Goal: Task Accomplishment & Management: Complete application form

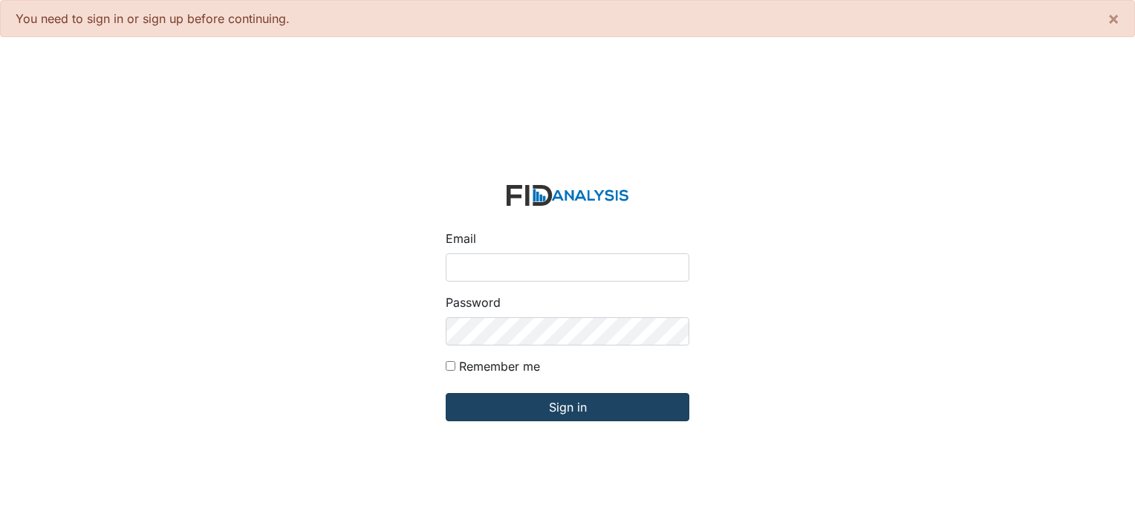
type input "[PERSON_NAME][EMAIL_ADDRESS][DOMAIN_NAME]"
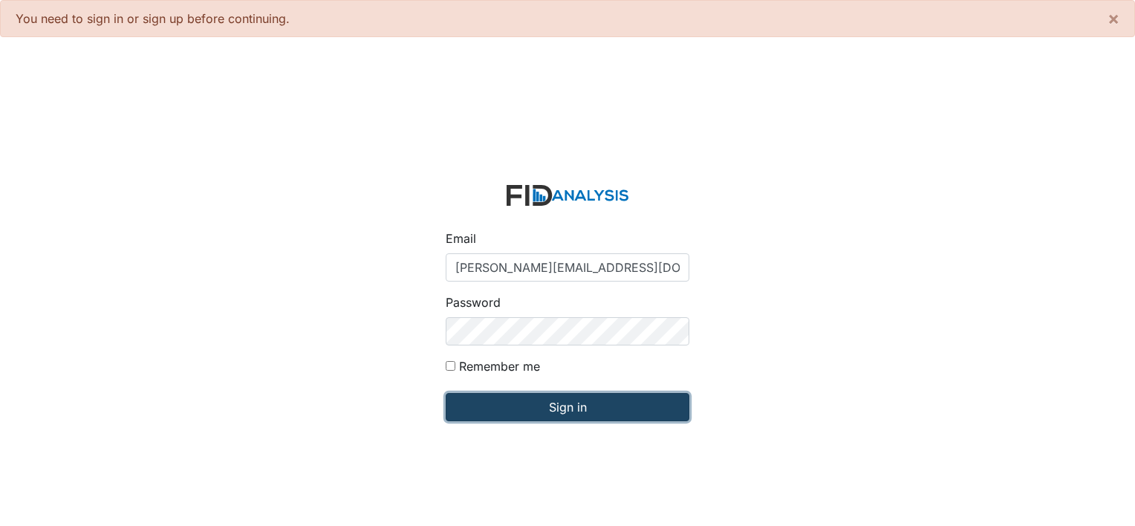
click at [570, 415] on input "Sign in" at bounding box center [568, 407] width 244 height 28
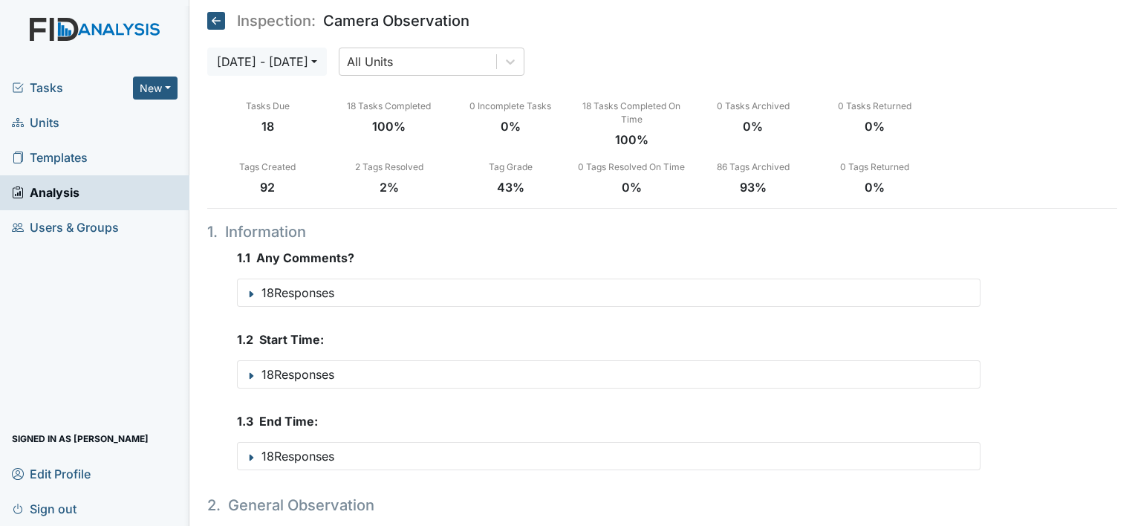
click at [53, 117] on span "Units" at bounding box center [36, 122] width 48 height 23
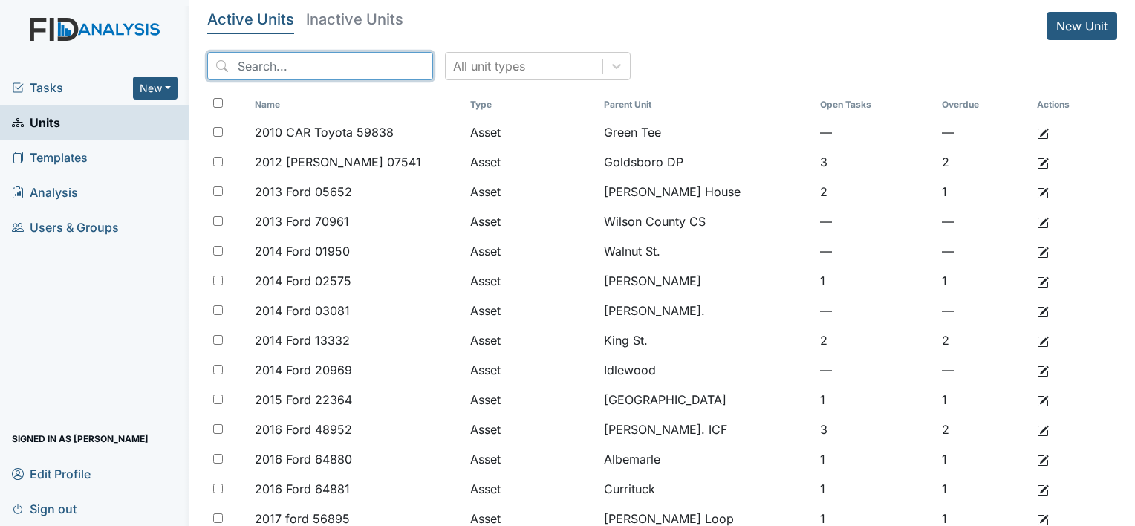
click at [321, 71] on input "search" at bounding box center [320, 66] width 226 height 28
click at [291, 67] on input "search" at bounding box center [320, 66] width 226 height 28
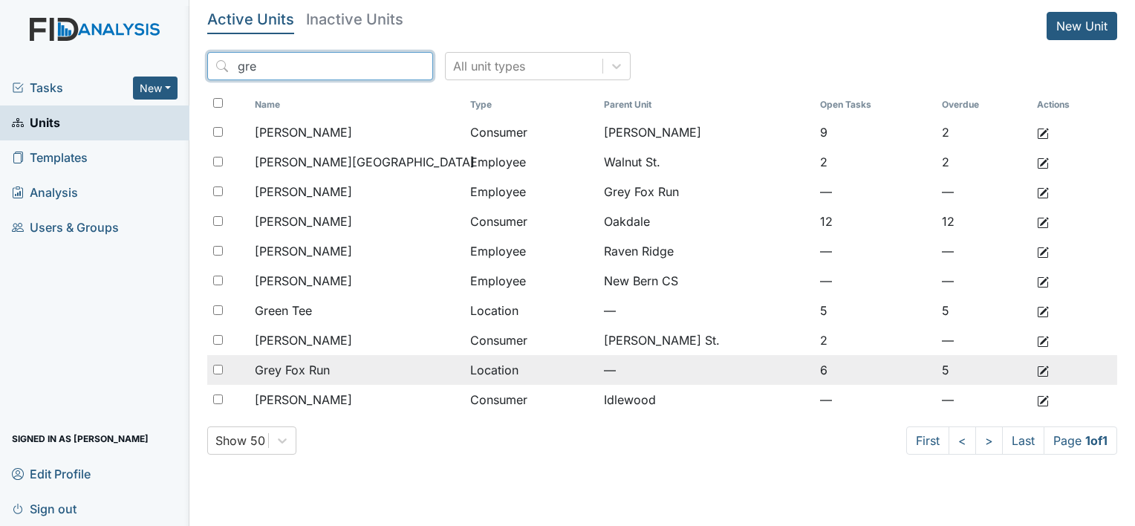
type input "gre"
click at [317, 364] on span "Grey Fox Run" at bounding box center [292, 370] width 75 height 18
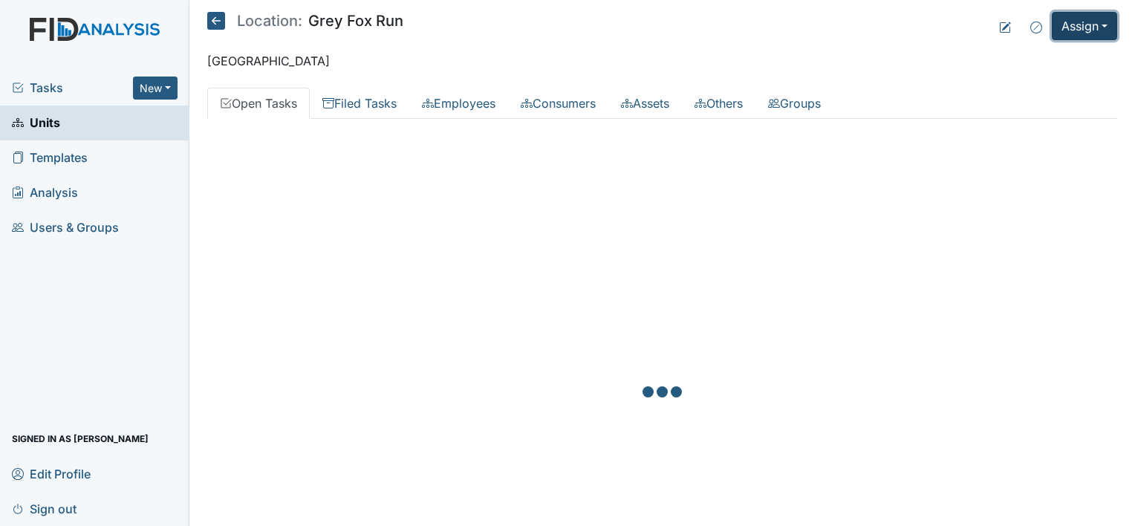
click at [1082, 21] on button "Assign" at bounding box center [1084, 26] width 65 height 28
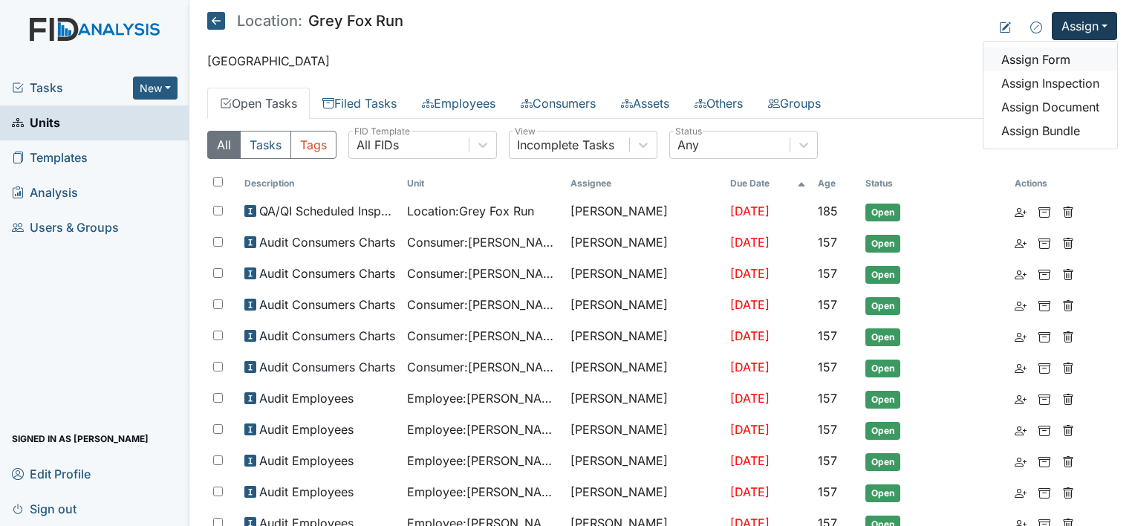
click at [1040, 59] on link "Assign Form" at bounding box center [1051, 60] width 134 height 24
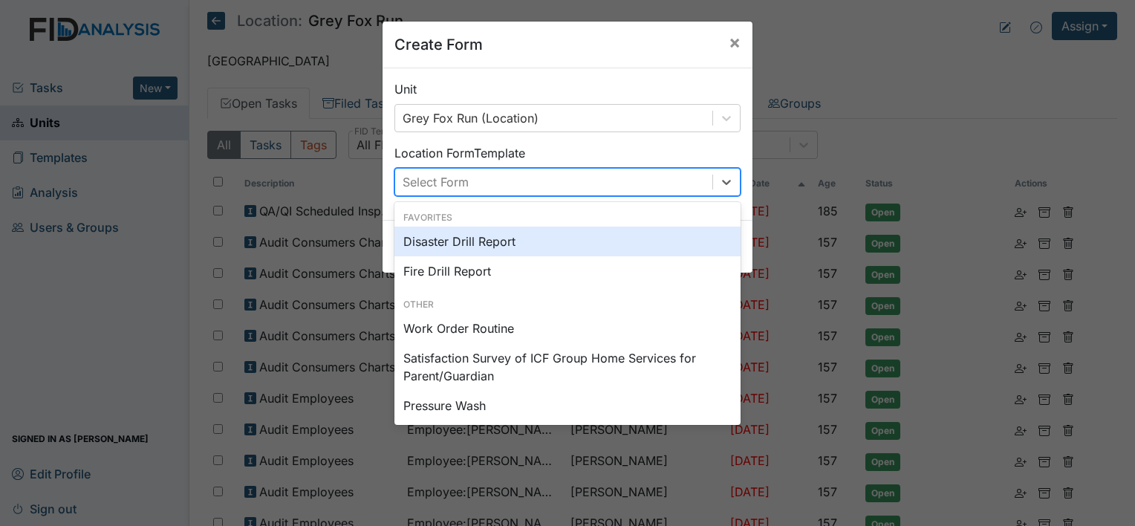
click at [521, 181] on div "Select Form" at bounding box center [553, 182] width 317 height 27
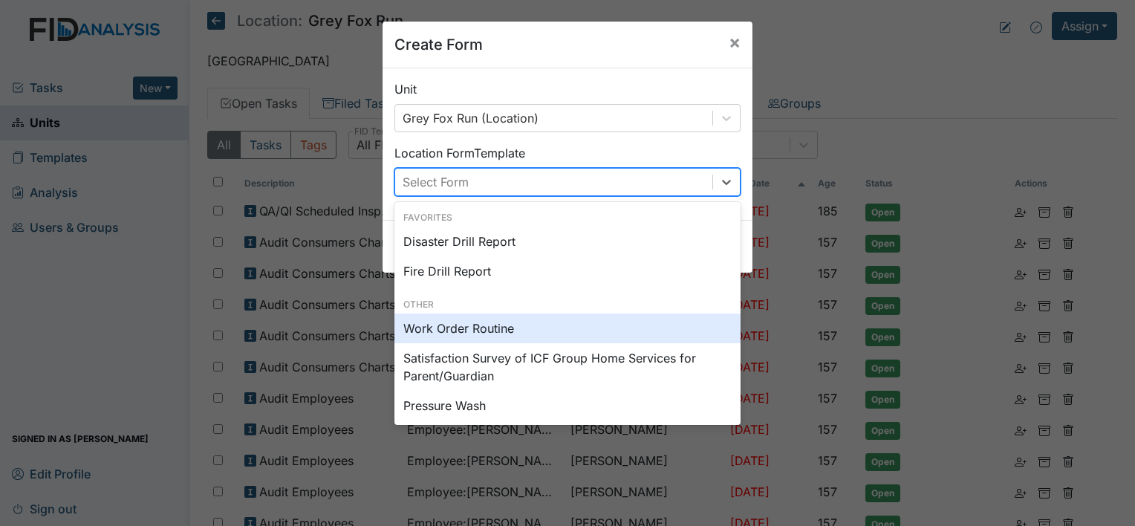
click at [458, 324] on div "Work Order Routine" at bounding box center [568, 329] width 346 height 30
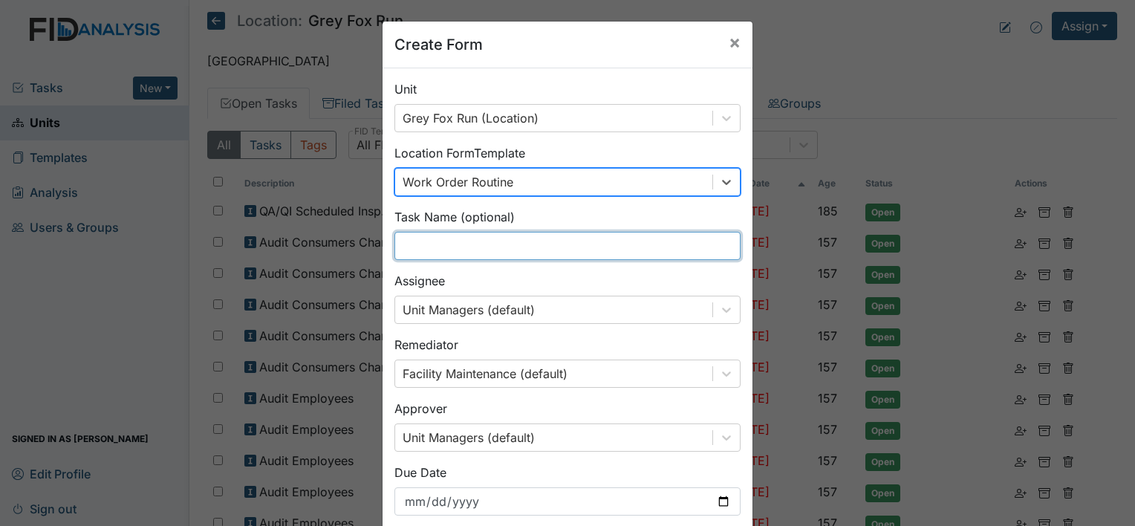
click at [447, 247] on input "text" at bounding box center [568, 246] width 346 height 28
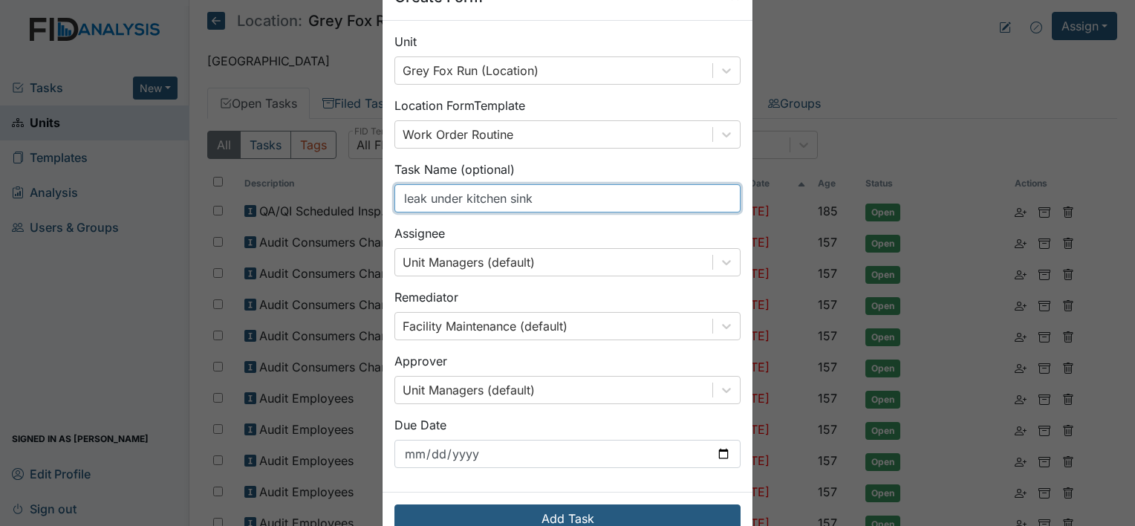
scroll to position [86, 0]
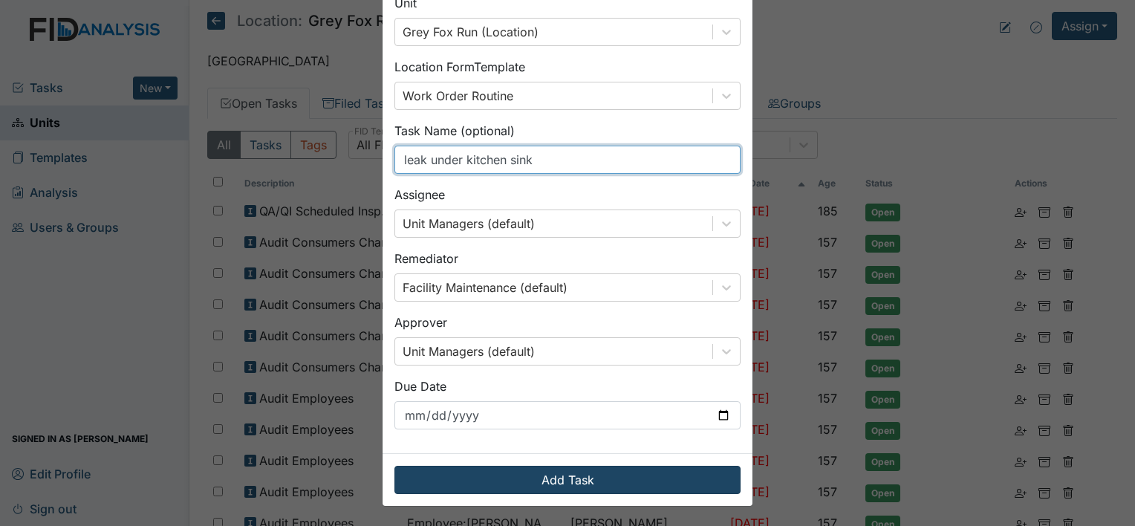
type input "leak under kitchen sink"
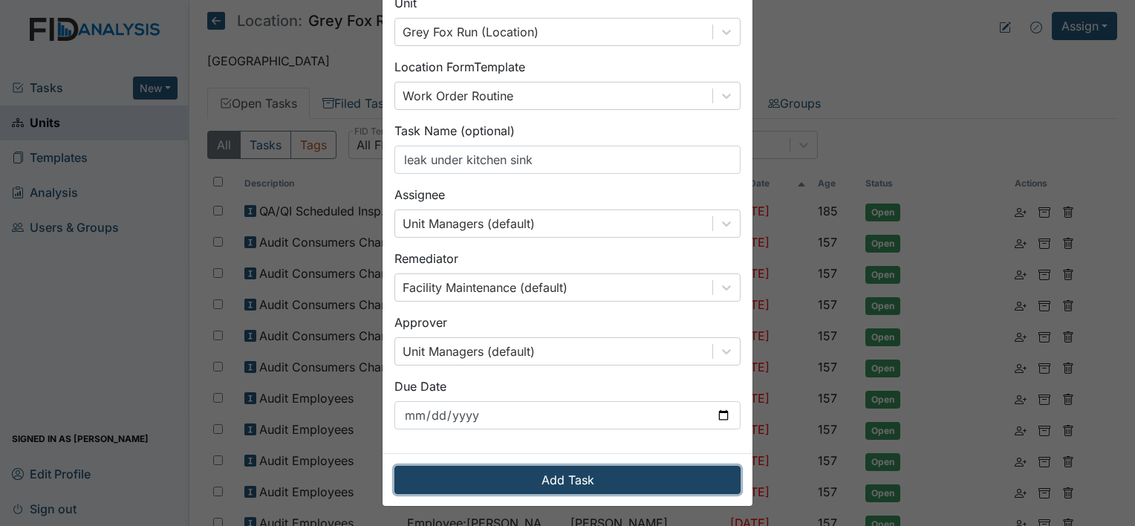
click at [664, 479] on button "Add Task" at bounding box center [568, 480] width 346 height 28
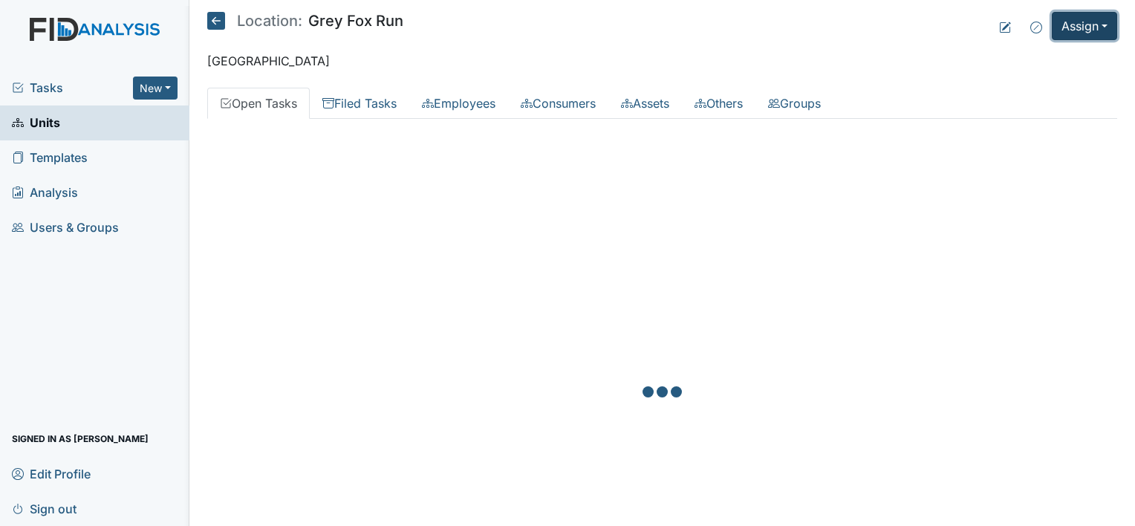
click at [1081, 28] on button "Assign" at bounding box center [1084, 26] width 65 height 28
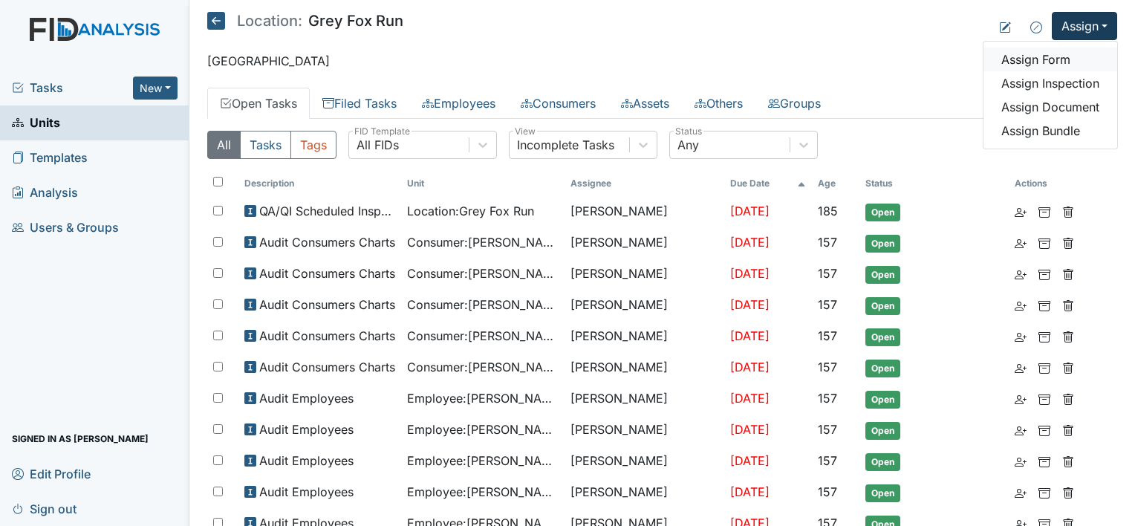
click at [1040, 56] on link "Assign Form" at bounding box center [1051, 60] width 134 height 24
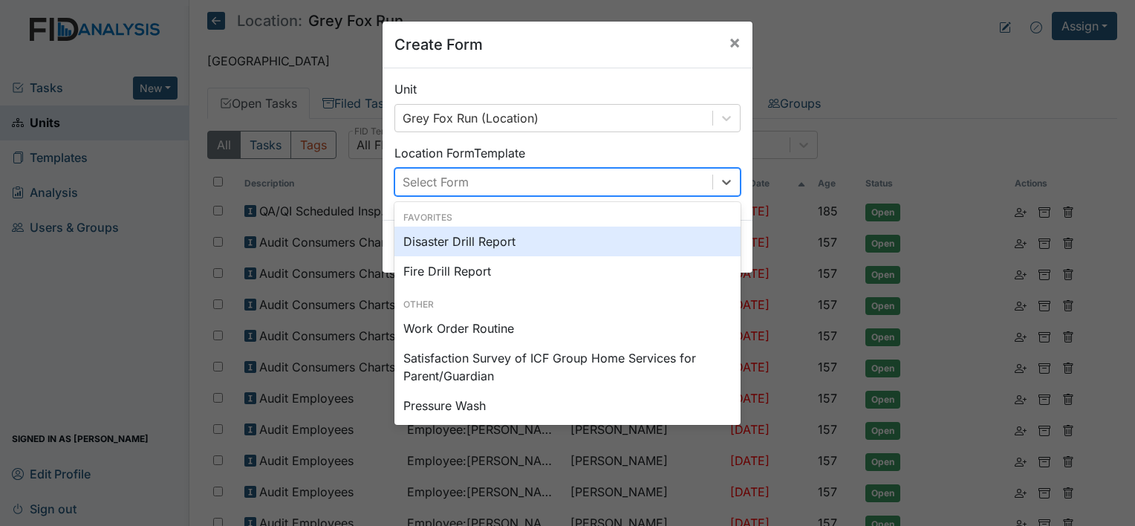
click at [535, 191] on div "Select Form" at bounding box center [553, 182] width 317 height 27
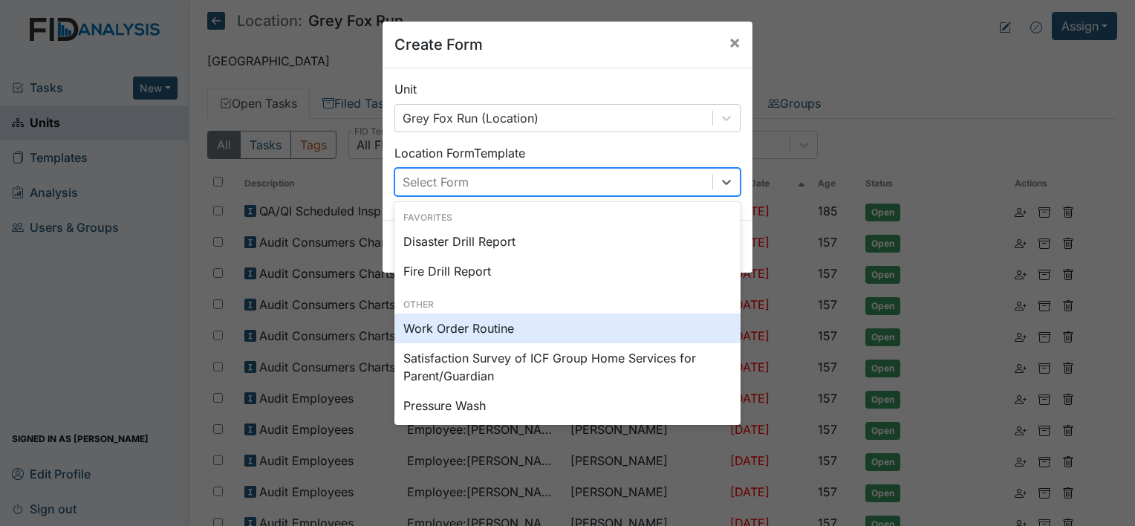
click at [476, 324] on div "Work Order Routine" at bounding box center [568, 329] width 346 height 30
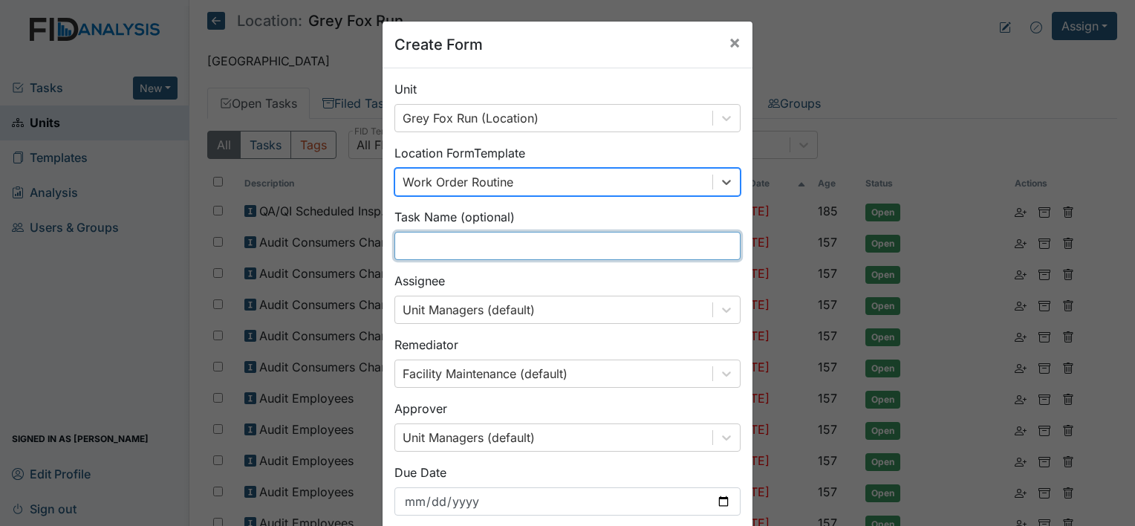
click at [449, 244] on input "text" at bounding box center [568, 246] width 346 height 28
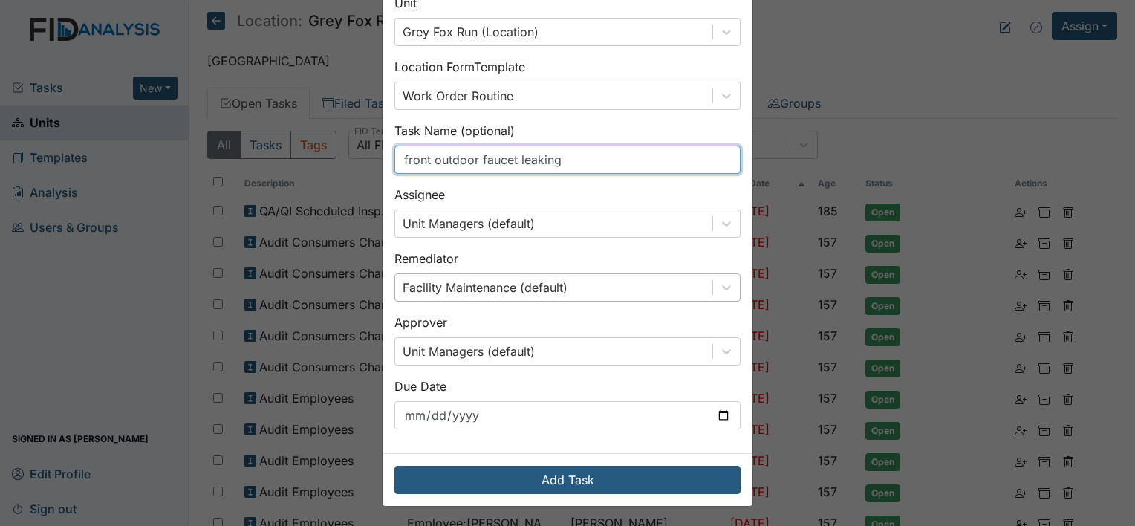
scroll to position [86, 0]
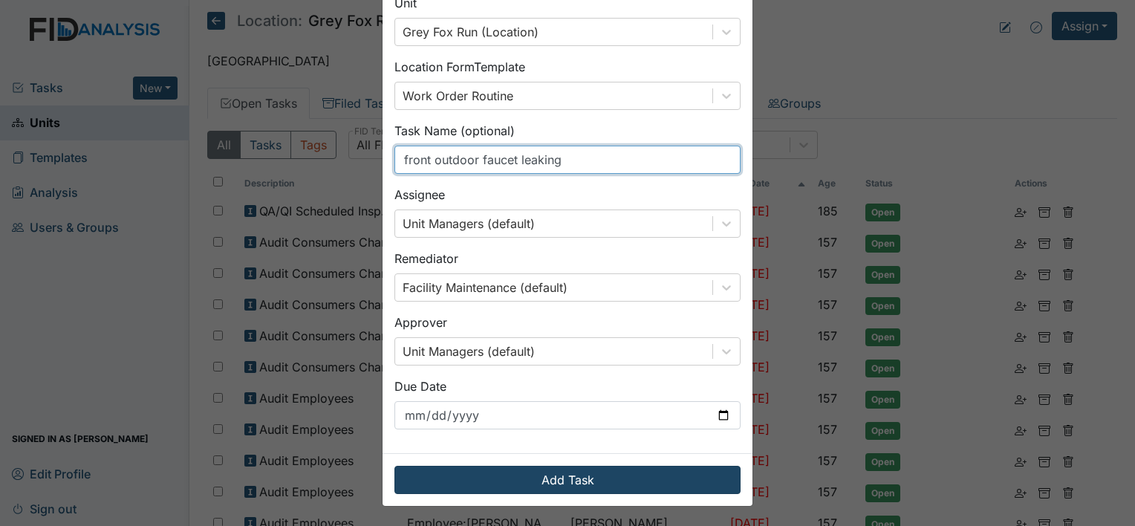
type input "front outdoor faucet leaking"
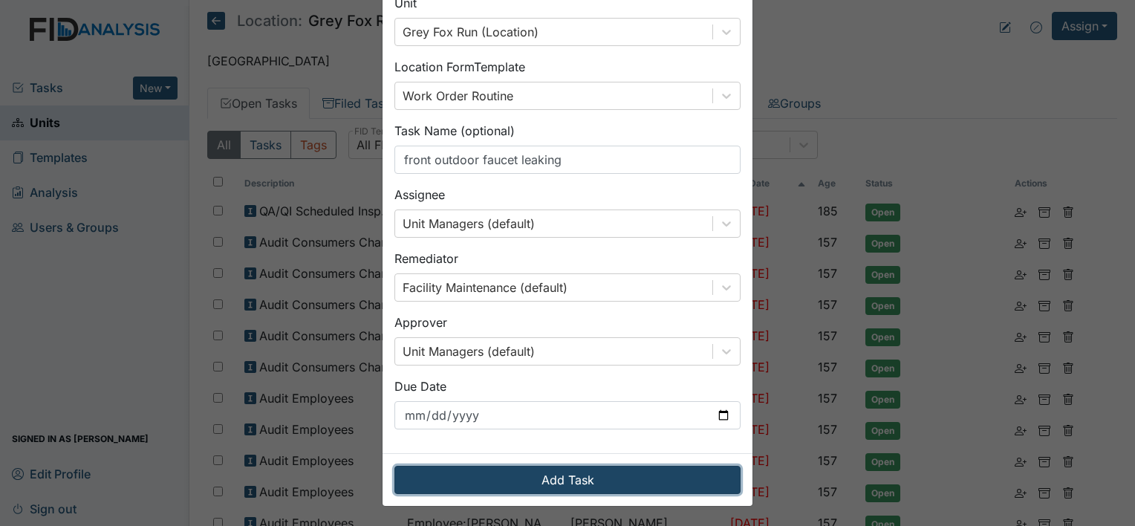
click at [585, 477] on button "Add Task" at bounding box center [568, 480] width 346 height 28
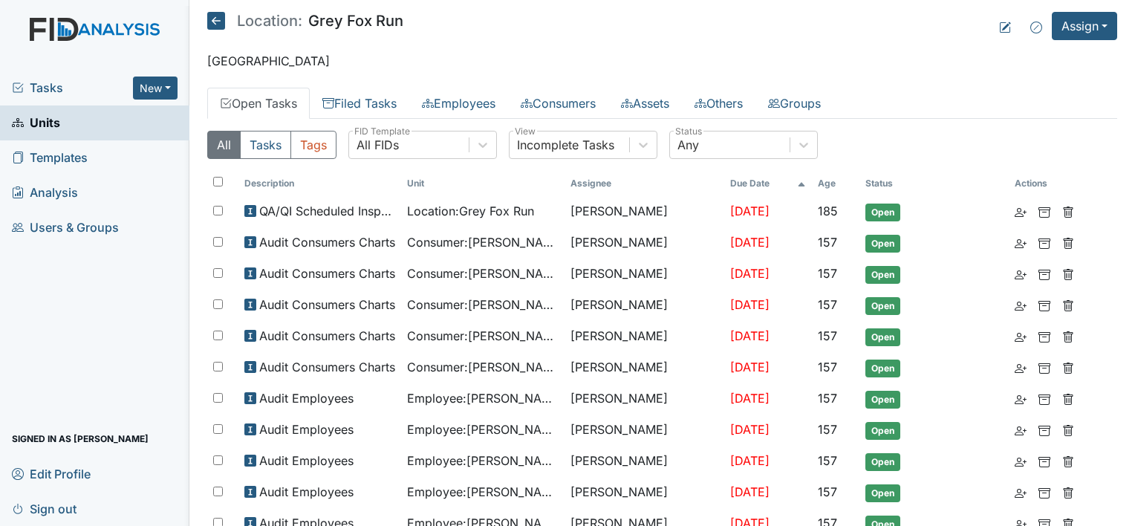
click at [43, 117] on span "Units" at bounding box center [36, 122] width 48 height 23
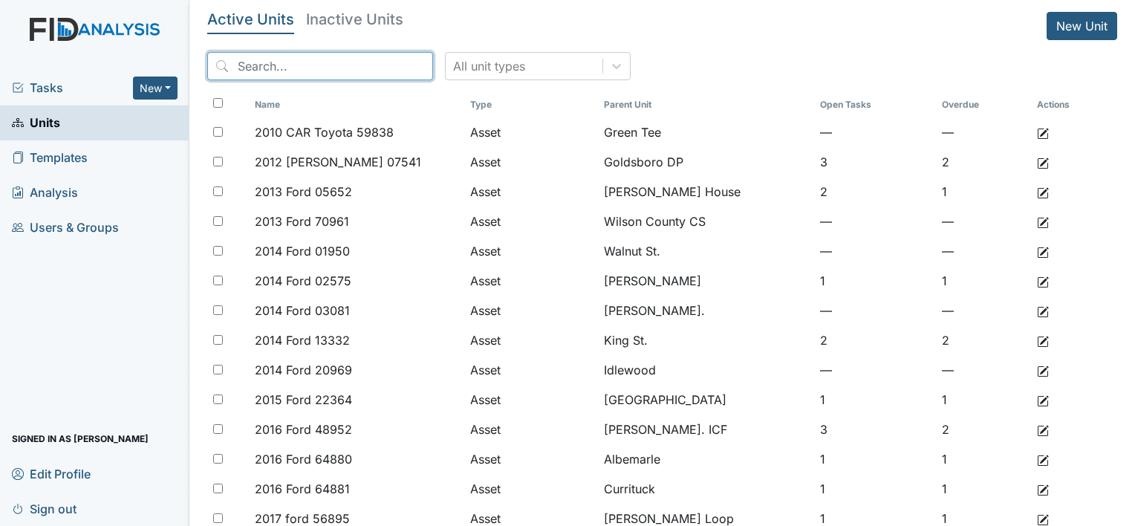
click at [263, 71] on input "search" at bounding box center [320, 66] width 226 height 28
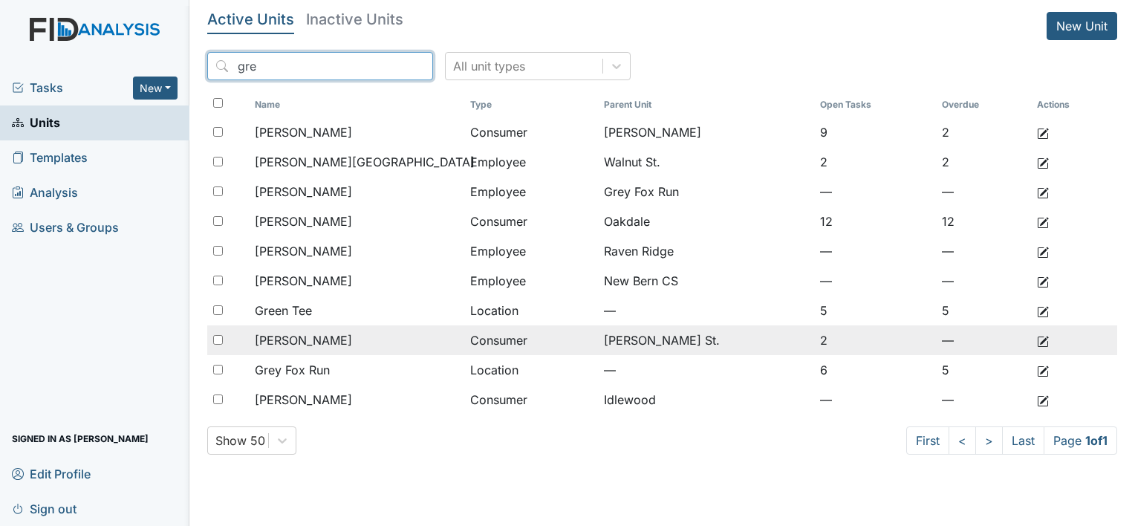
type input "gre"
drag, startPoint x: 319, startPoint y: 352, endPoint x: 321, endPoint y: 360, distance: 8.3
click at [319, 354] on td "gregory, jarrett" at bounding box center [356, 340] width 215 height 30
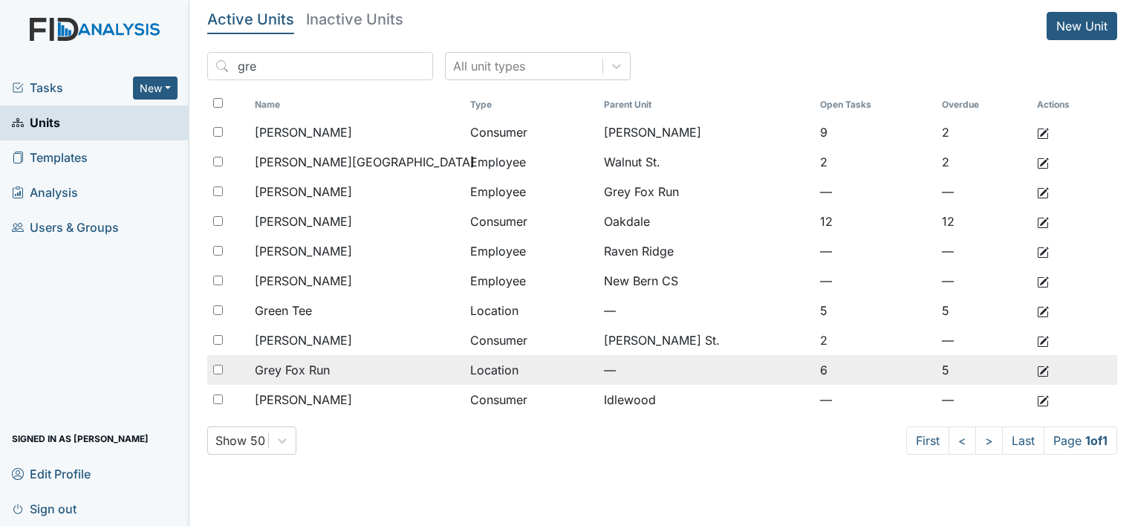
click at [303, 373] on span "Grey Fox Run" at bounding box center [292, 370] width 75 height 18
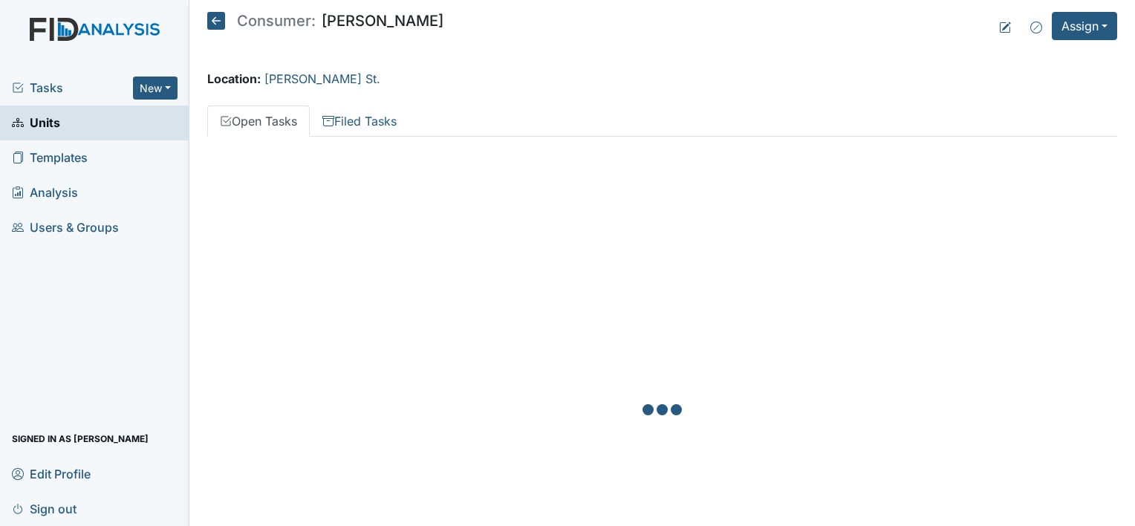
click at [315, 369] on div at bounding box center [662, 412] width 910 height 526
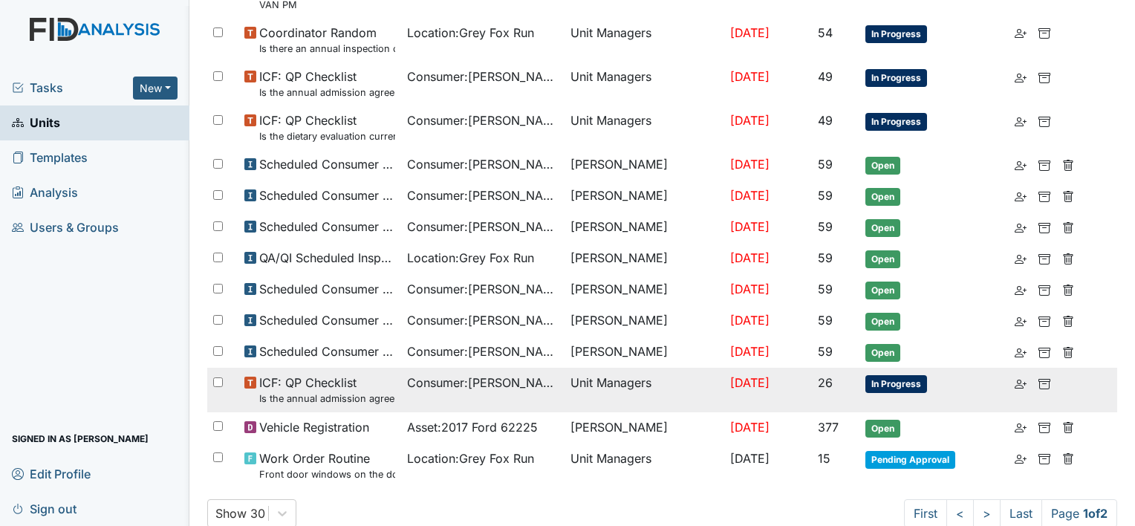
scroll to position [784, 0]
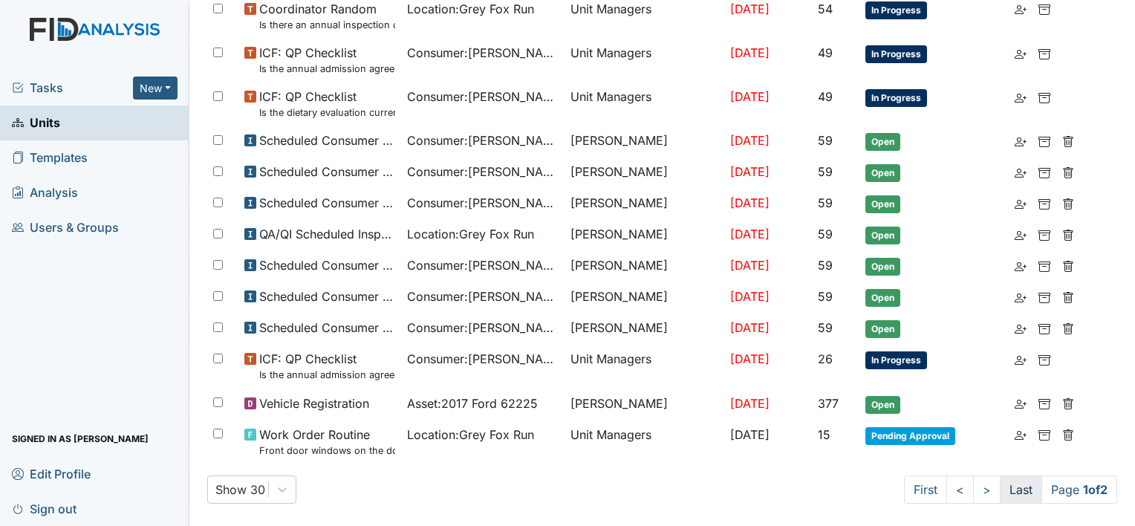
click at [1002, 479] on link "Last" at bounding box center [1021, 490] width 42 height 28
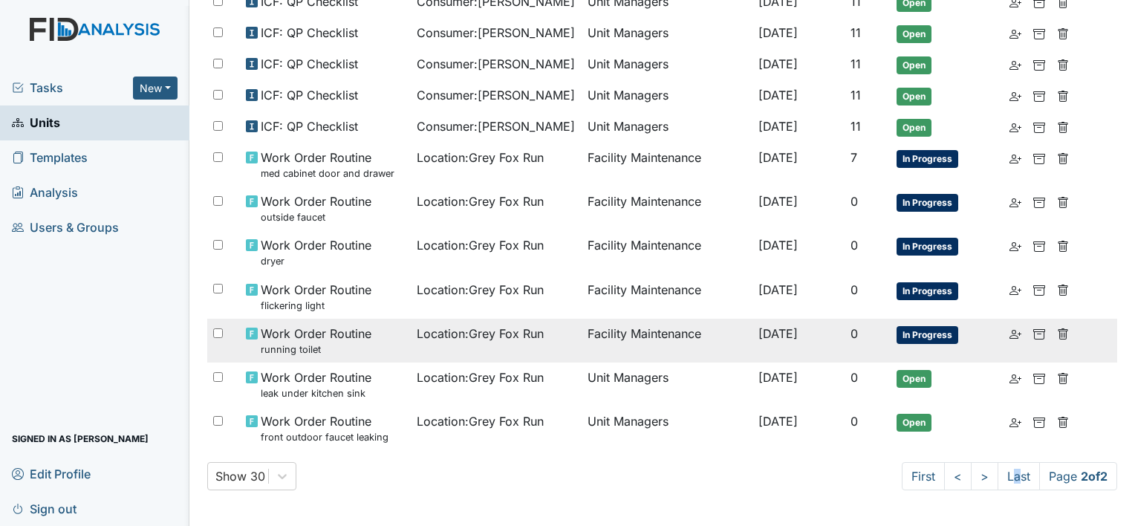
scroll to position [237, 0]
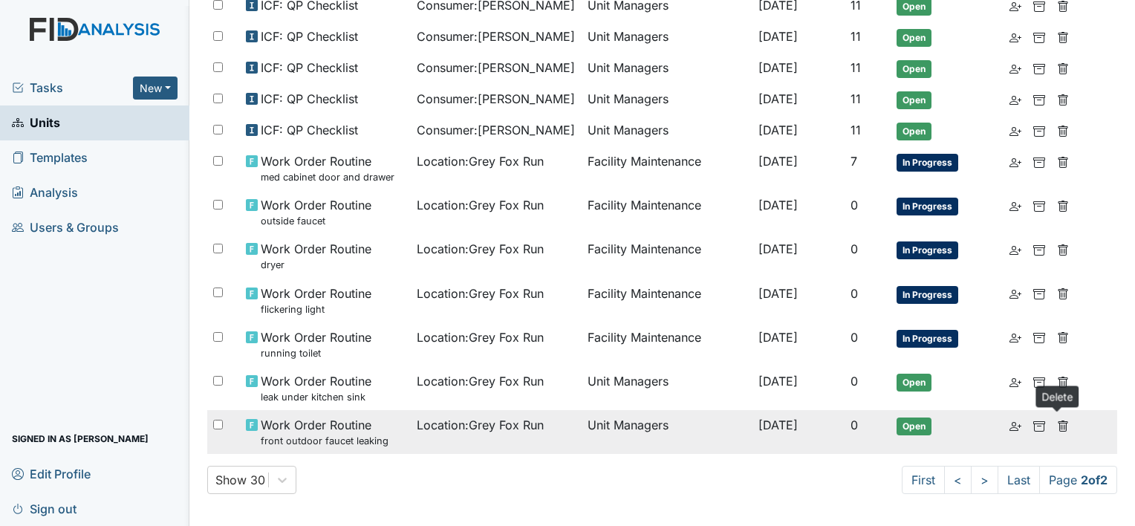
click at [1062, 421] on icon at bounding box center [1063, 427] width 12 height 12
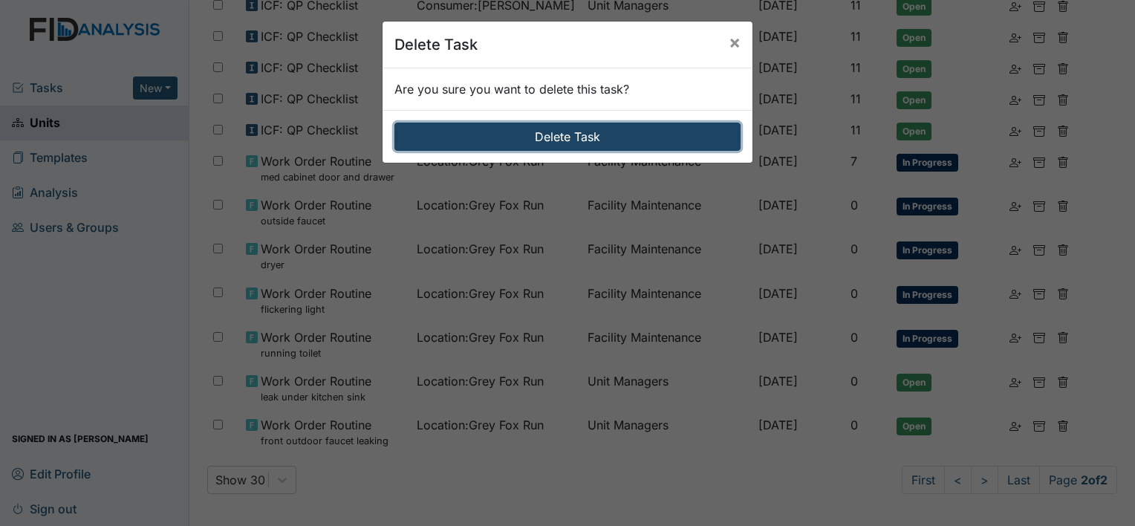
click at [675, 137] on button "Delete Task" at bounding box center [568, 137] width 346 height 28
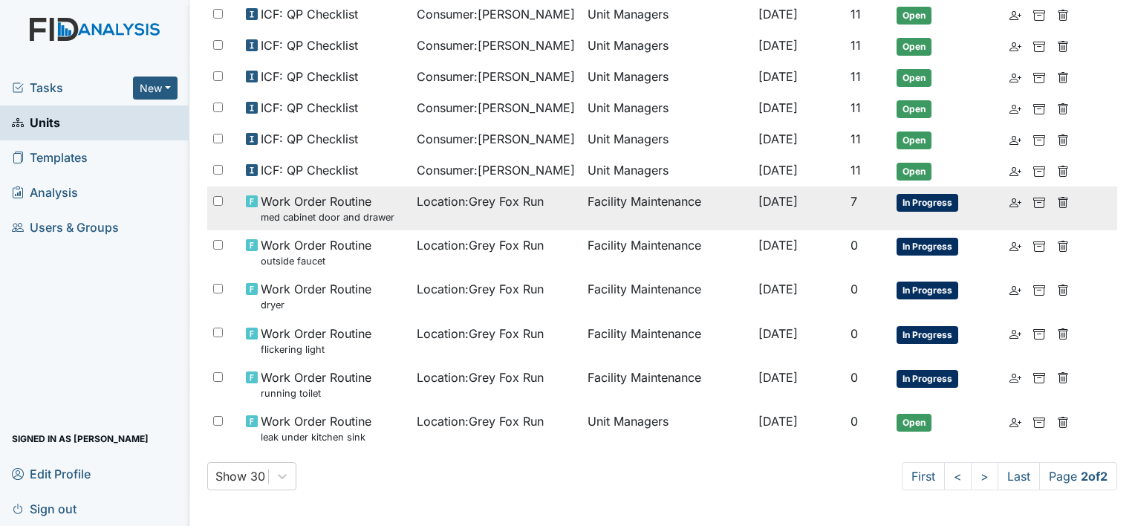
scroll to position [193, 0]
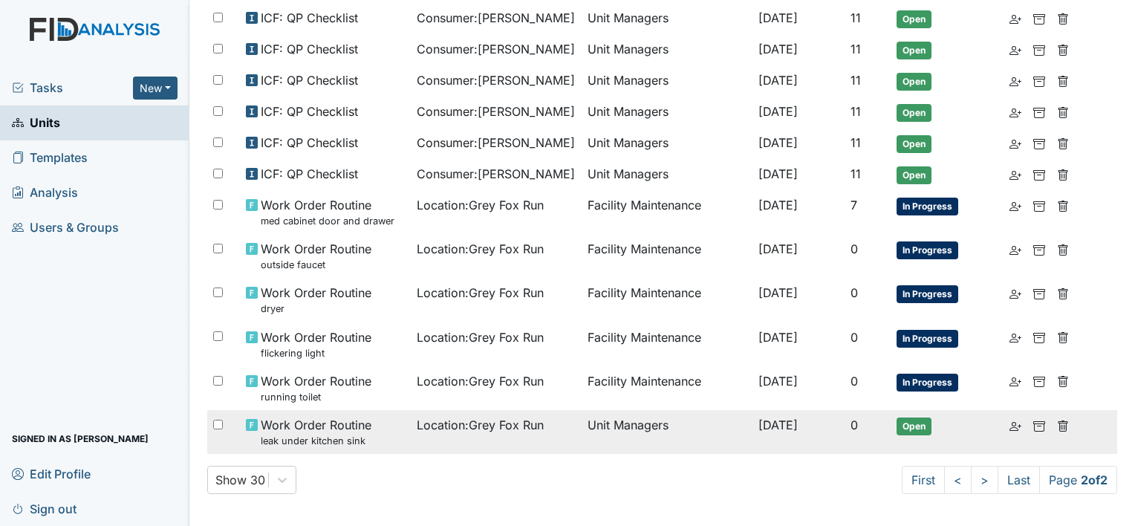
click at [337, 435] on small "leak under kitchen sink" at bounding box center [316, 441] width 111 height 14
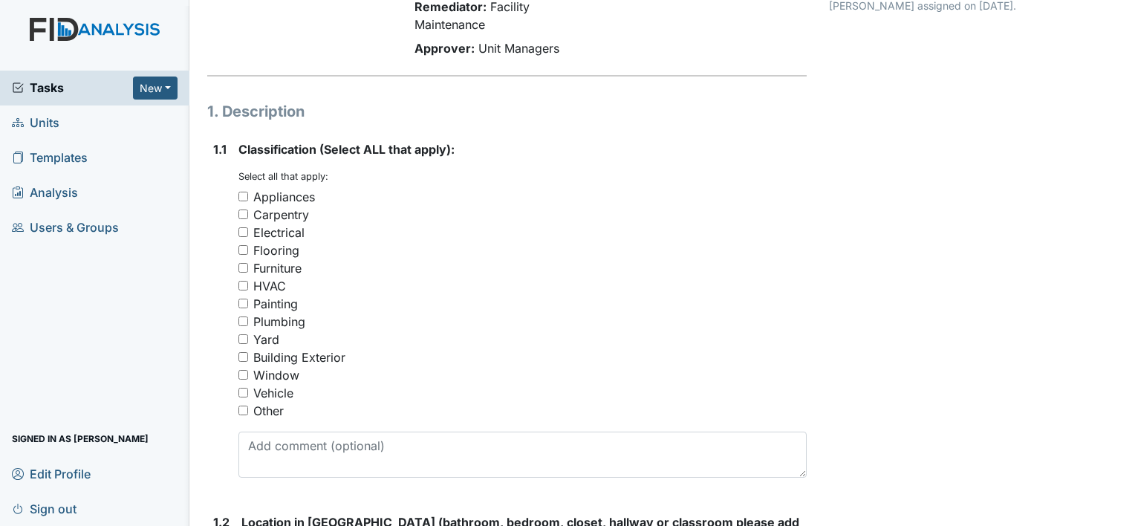
scroll to position [149, 0]
click at [291, 319] on div "Plumbing" at bounding box center [279, 321] width 52 height 18
click at [248, 319] on input "Plumbing" at bounding box center [244, 321] width 10 height 10
checkbox input "true"
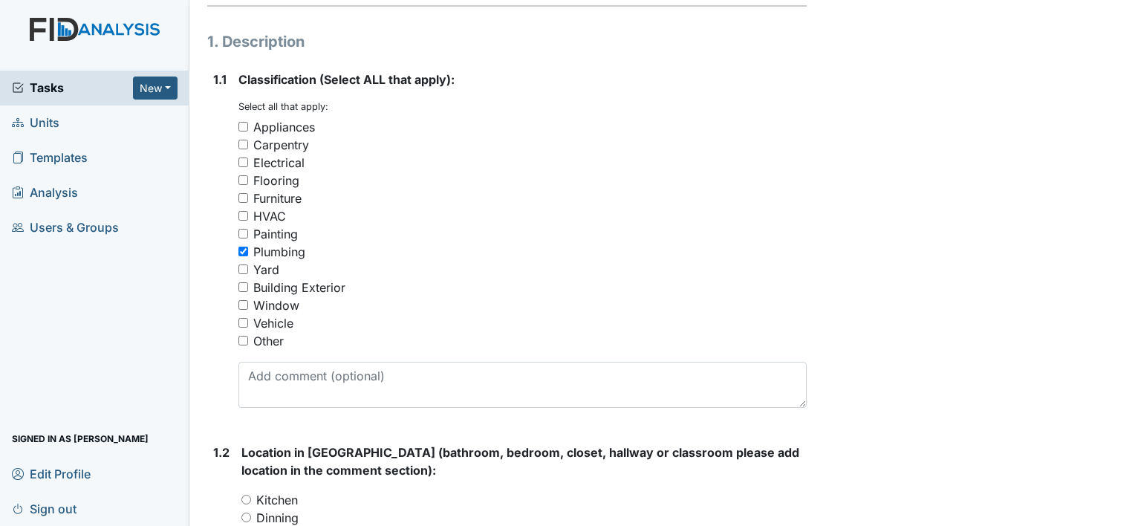
scroll to position [372, 0]
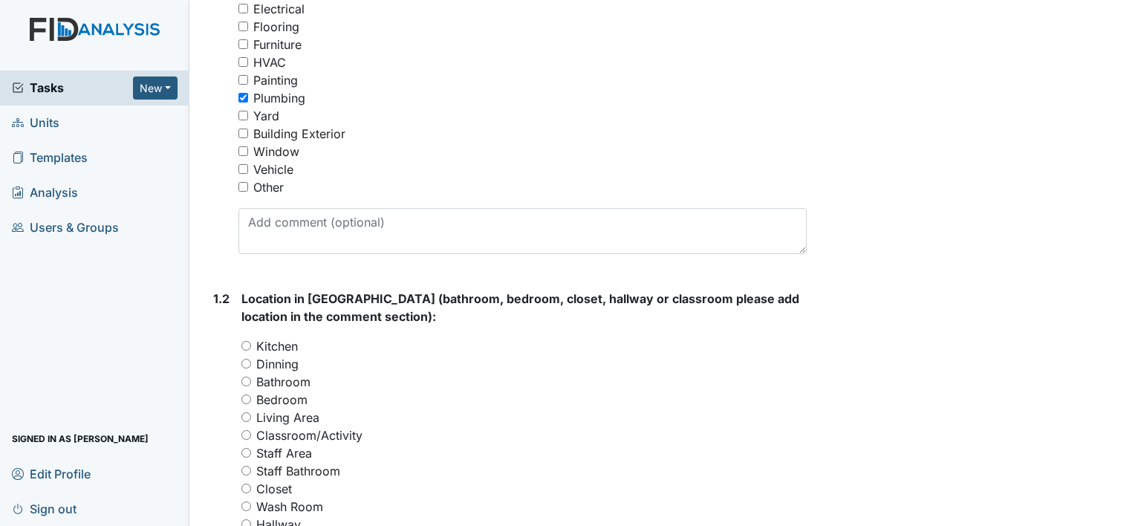
click at [291, 346] on label "Kitchen" at bounding box center [277, 346] width 42 height 18
click at [251, 346] on input "Kitchen" at bounding box center [246, 346] width 10 height 10
radio input "true"
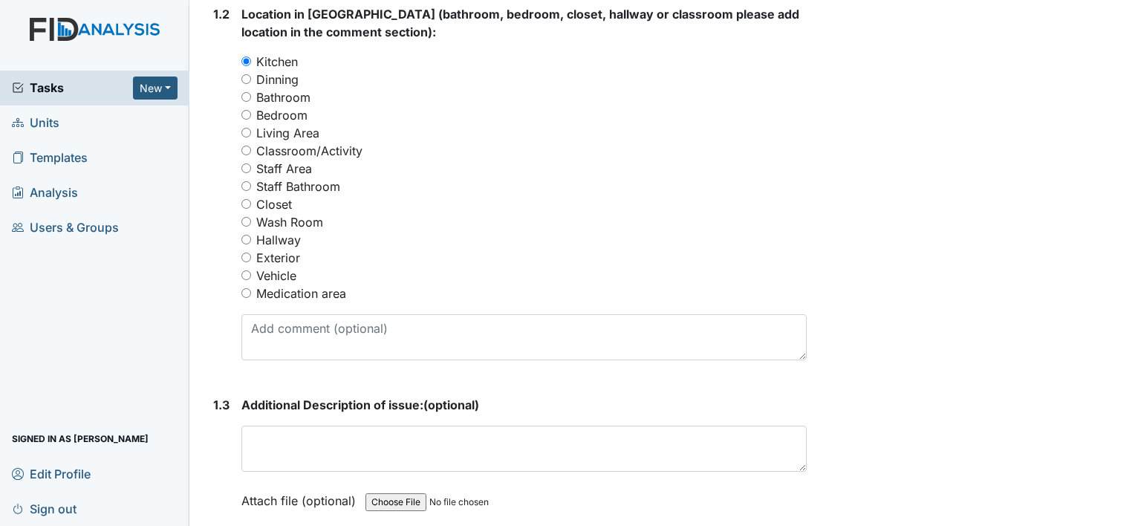
scroll to position [669, 0]
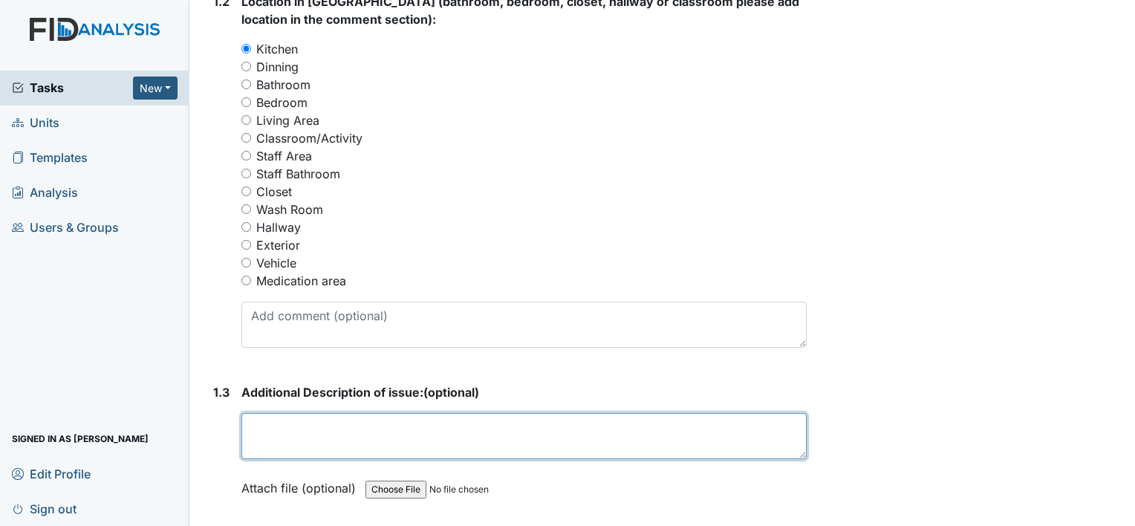
click at [303, 430] on textarea at bounding box center [523, 436] width 565 height 46
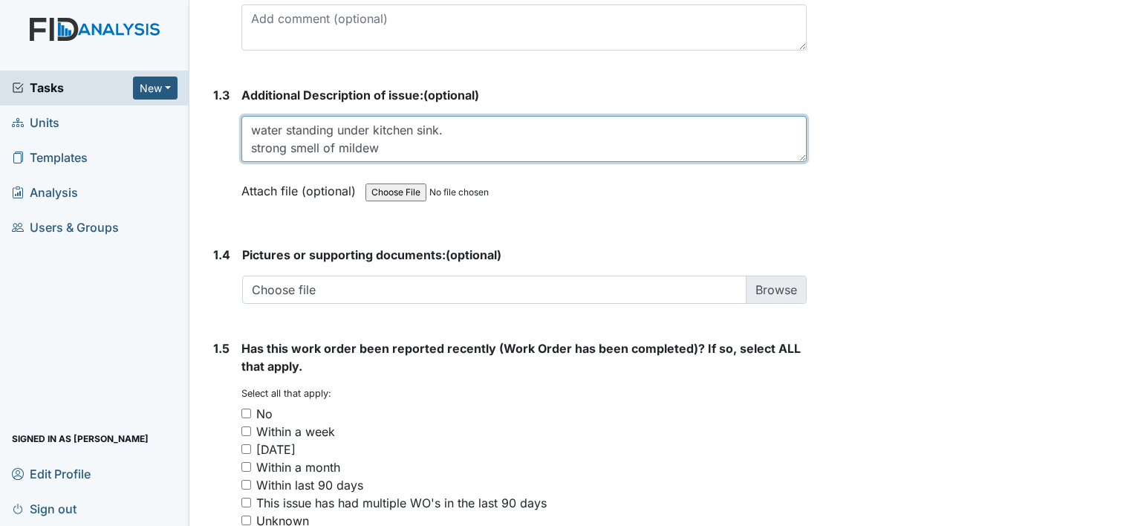
scroll to position [1040, 0]
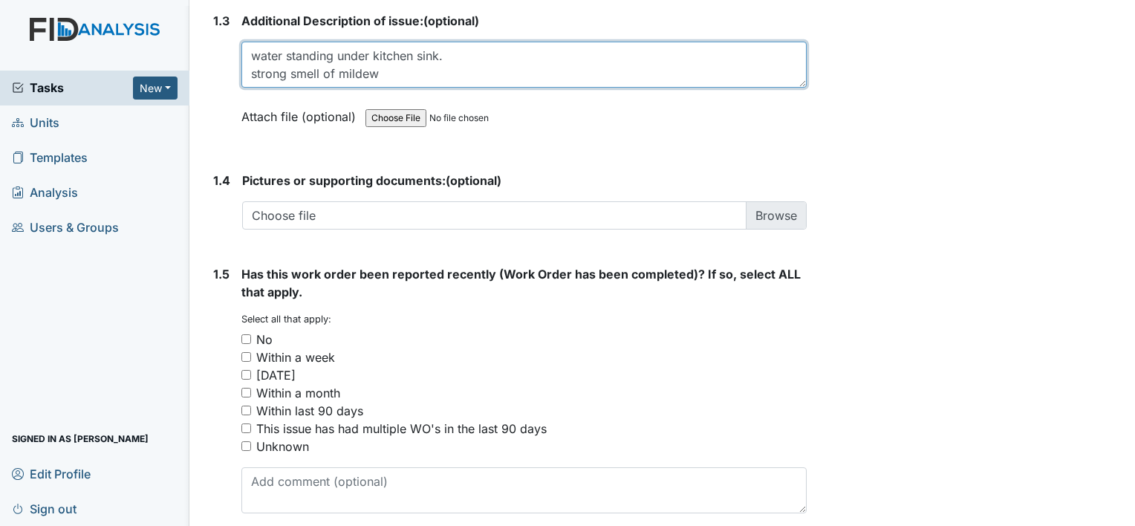
type textarea "water standing under kitchen sink. strong smell of mildew"
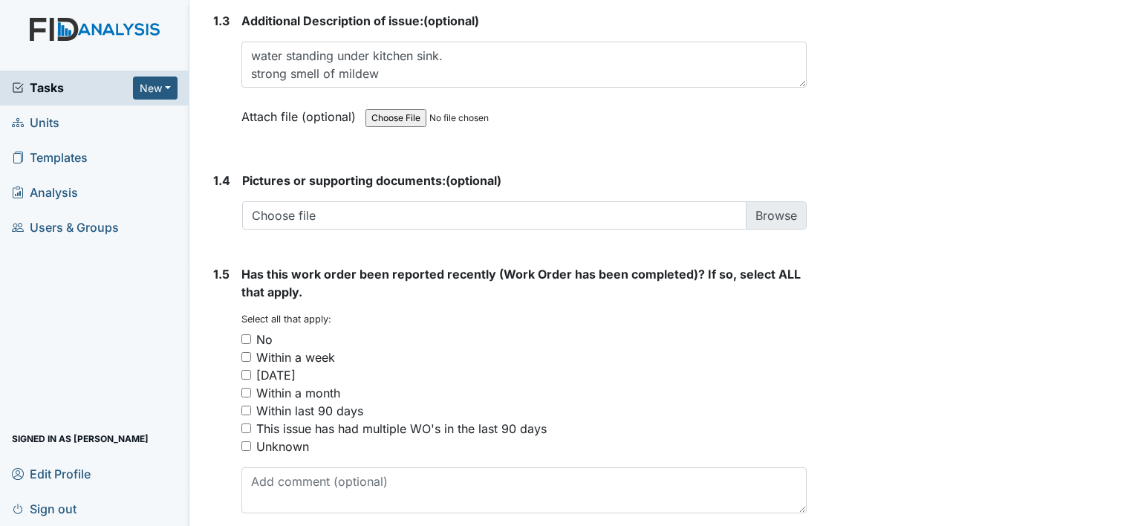
drag, startPoint x: 853, startPoint y: 285, endPoint x: 935, endPoint y: 306, distance: 85.1
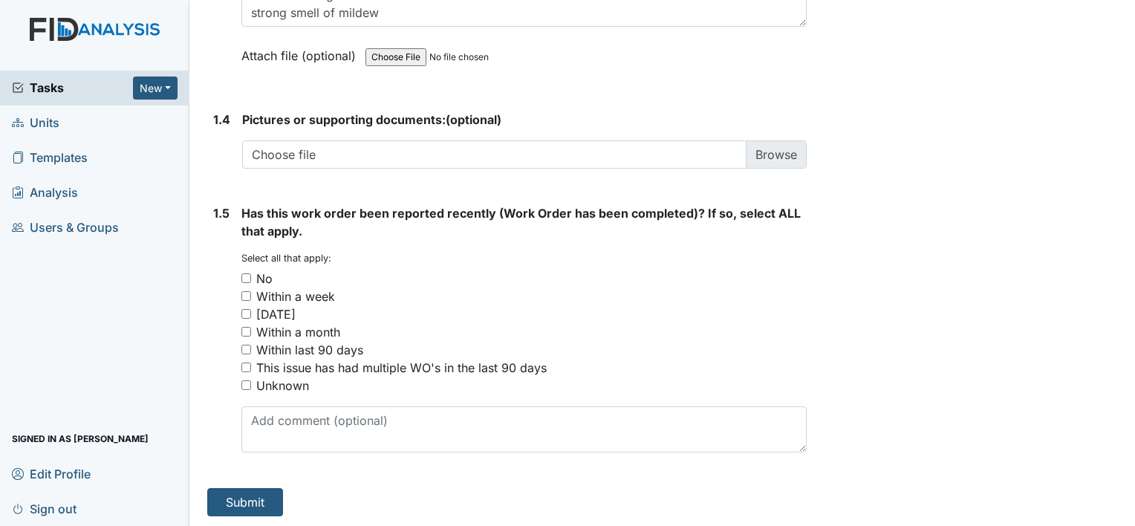
click at [262, 280] on div "No" at bounding box center [264, 279] width 16 height 18
click at [251, 280] on input "No" at bounding box center [246, 278] width 10 height 10
checkbox input "true"
click at [247, 502] on button "Submit" at bounding box center [245, 502] width 76 height 28
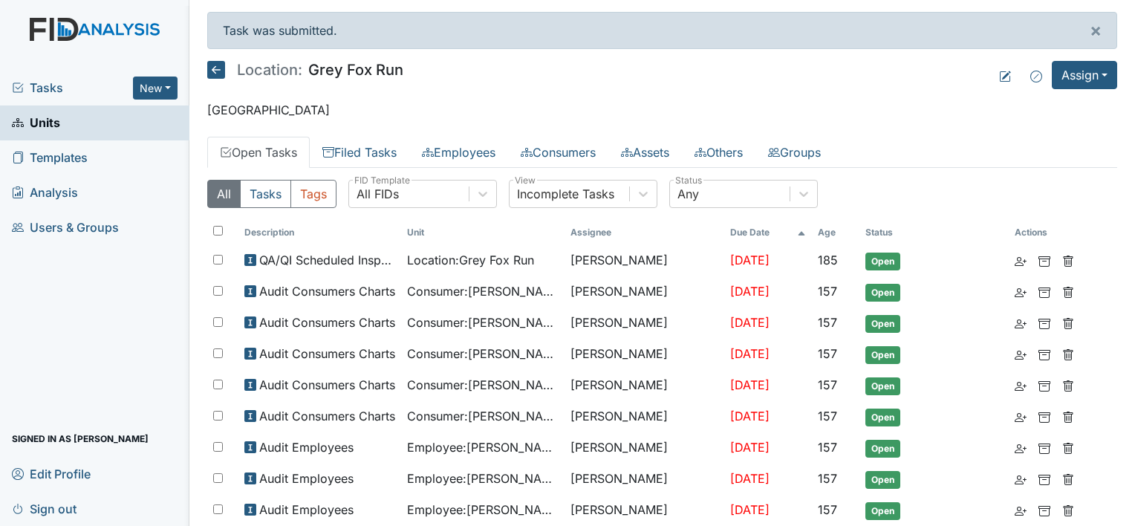
click at [39, 120] on span "Units" at bounding box center [36, 122] width 48 height 23
click at [48, 95] on span "Tasks" at bounding box center [72, 88] width 121 height 18
